Goal: Task Accomplishment & Management: Manage account settings

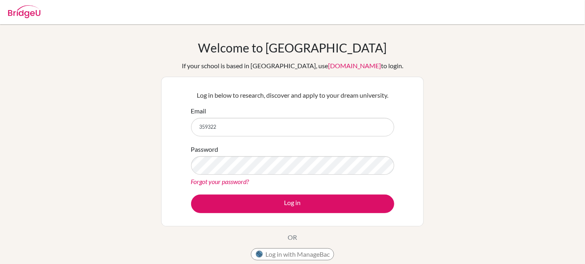
click at [242, 116] on div "Email 359322" at bounding box center [292, 121] width 203 height 30
click at [242, 121] on input "359322" at bounding box center [292, 127] width 203 height 19
type input "35932@"
type input "[EMAIL_ADDRESS][DOMAIN_NAME]"
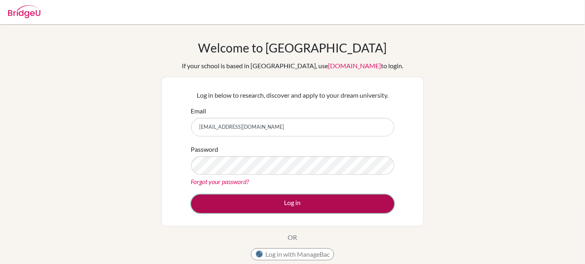
click at [235, 204] on button "Log in" at bounding box center [292, 204] width 203 height 19
